Goal: Find specific page/section: Find specific page/section

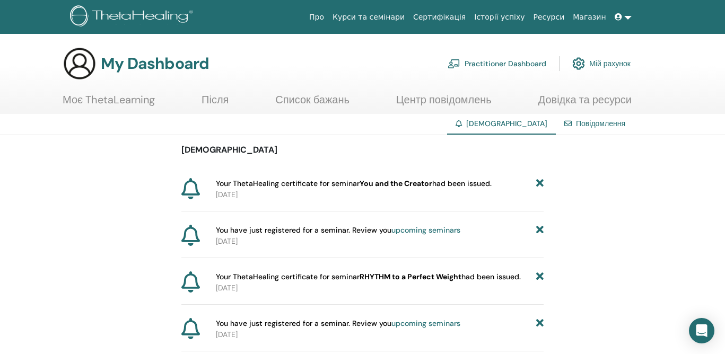
click at [482, 183] on span "Your ThetaHealing certificate for seminar You and the Creator had been issued." at bounding box center [354, 183] width 276 height 11
click at [272, 188] on span "Your ThetaHealing certificate for seminar You and the Creator had been issued." at bounding box center [354, 183] width 276 height 11
click at [284, 200] on p "[DATE]" at bounding box center [380, 194] width 328 height 11
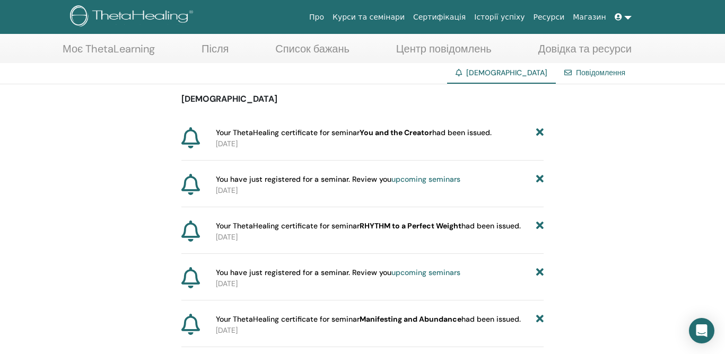
scroll to position [52, 0]
click at [189, 132] on icon at bounding box center [190, 136] width 19 height 21
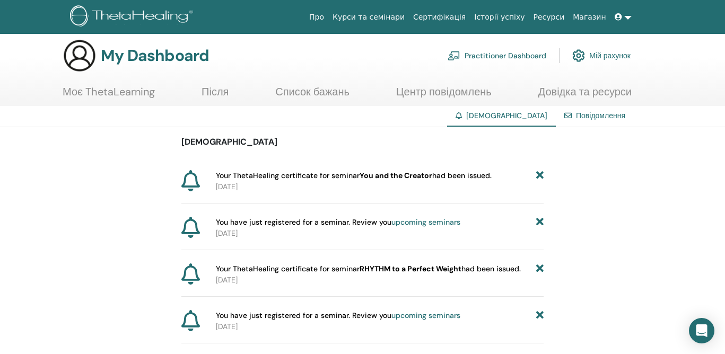
scroll to position [0, 0]
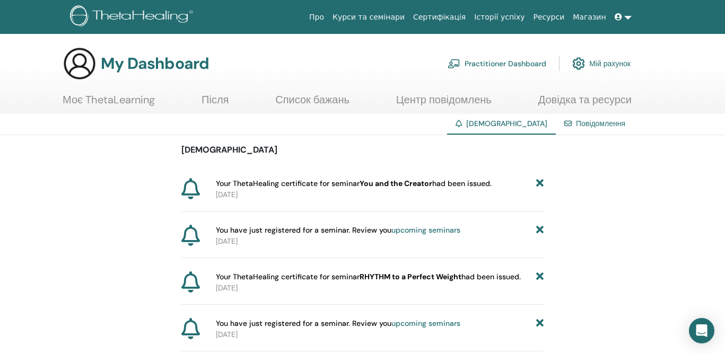
click at [117, 100] on link "Моє ThetaLearning" at bounding box center [109, 103] width 92 height 21
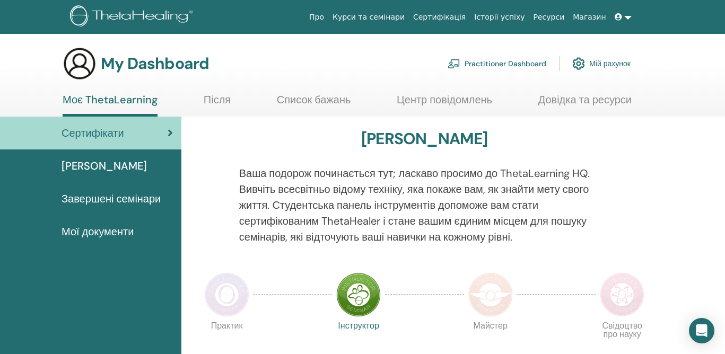
click at [114, 134] on span "Сертифікати" at bounding box center [92, 133] width 63 height 16
